Goal: Transaction & Acquisition: Purchase product/service

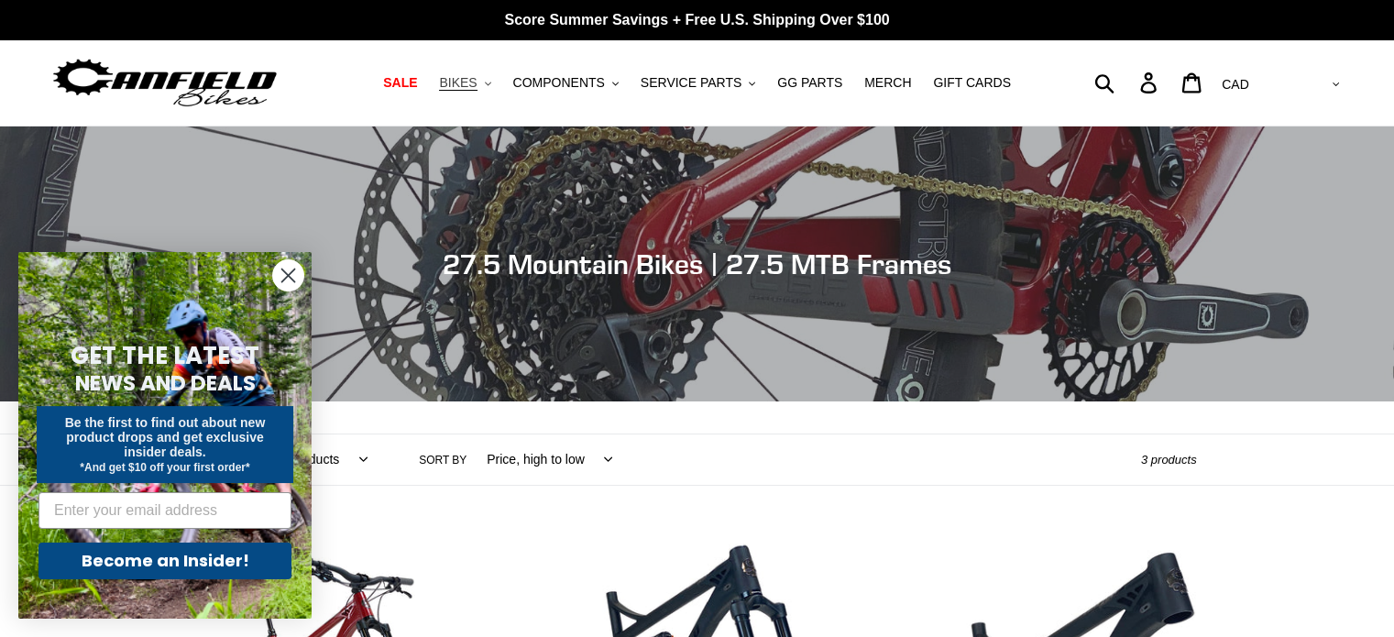
click at [477, 80] on span "BIKES" at bounding box center [458, 83] width 38 height 16
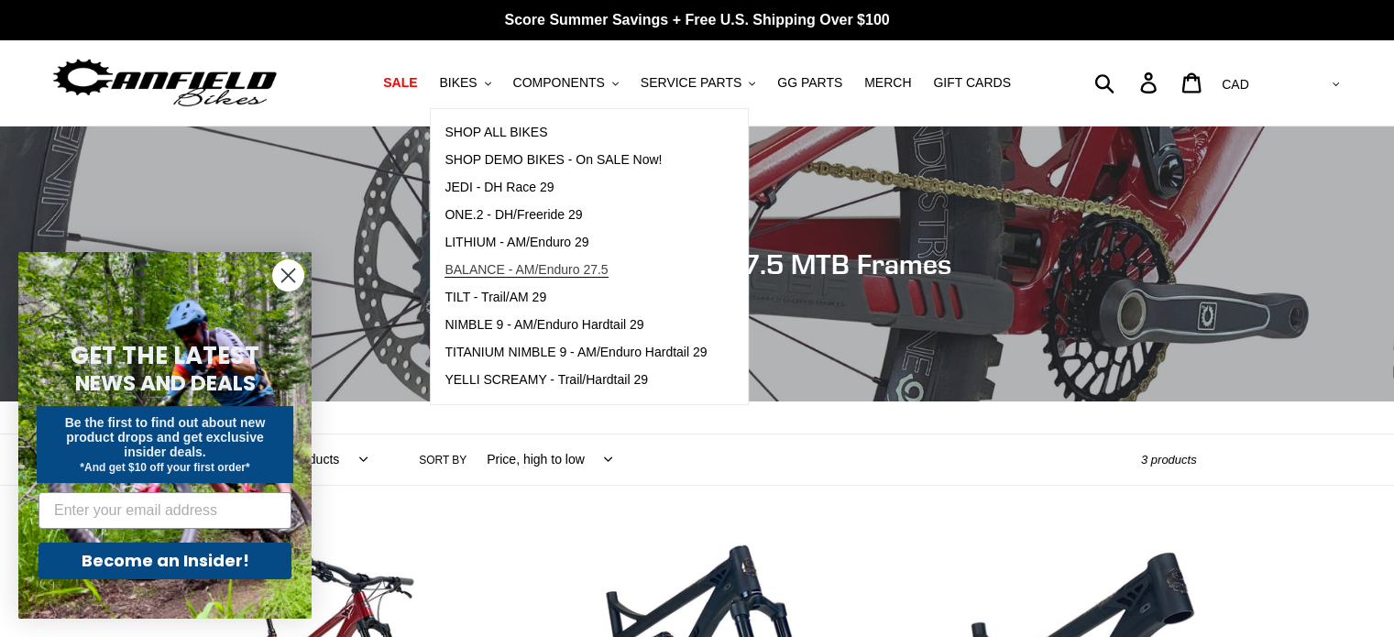
click at [528, 269] on span "BALANCE - AM/Enduro 27.5" at bounding box center [526, 270] width 163 height 16
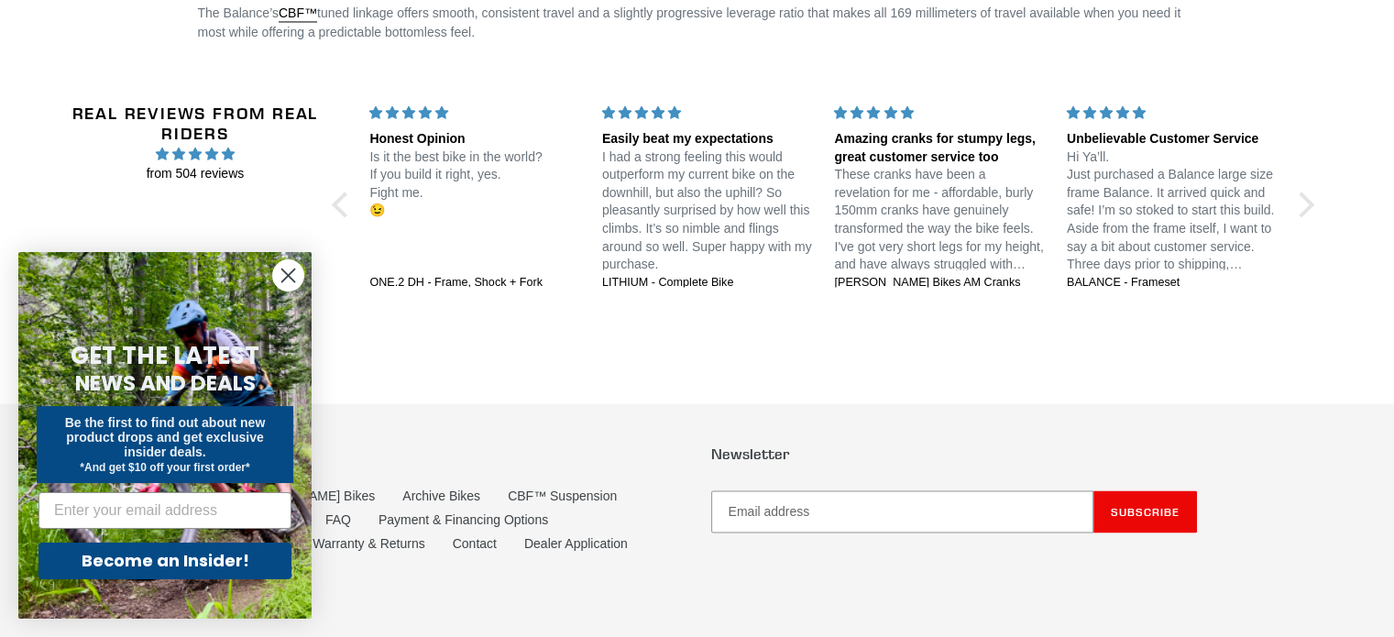
scroll to position [3126, 0]
